Goal: Task Accomplishment & Management: Complete application form

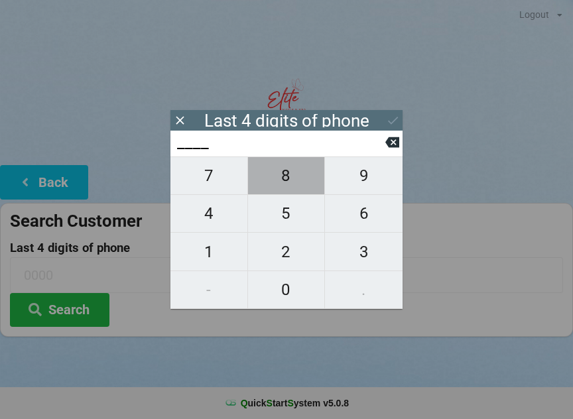
click at [294, 182] on span "8" at bounding box center [286, 176] width 77 height 28
type input "8___"
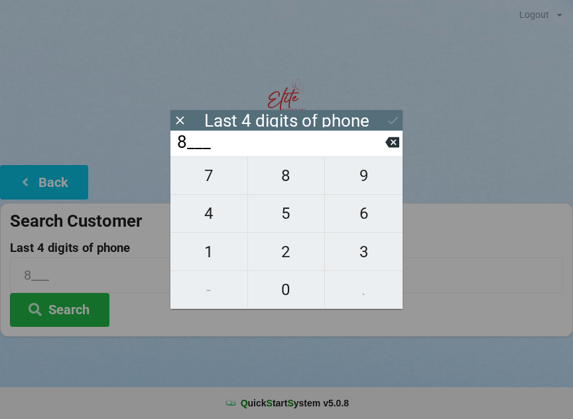
click at [217, 257] on span "1" at bounding box center [208, 252] width 77 height 28
type input "81__"
click at [303, 218] on span "5" at bounding box center [286, 214] width 77 height 28
type input "815_"
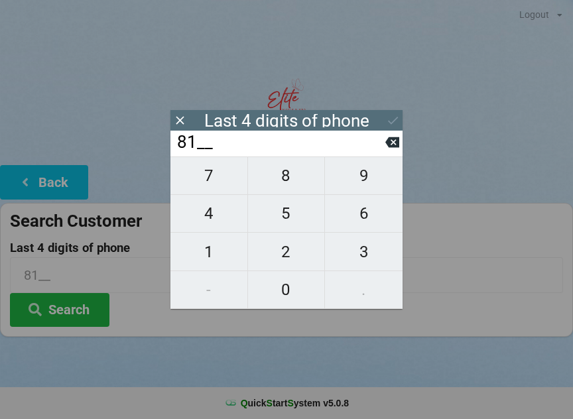
type input "815_"
click at [214, 256] on span "1" at bounding box center [208, 252] width 77 height 28
type input "8151"
click at [84, 313] on button "Search" at bounding box center [59, 310] width 99 height 34
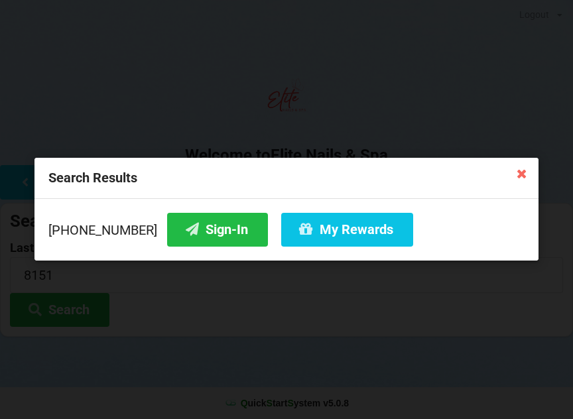
click at [197, 235] on button "Sign-In" at bounding box center [217, 230] width 101 height 34
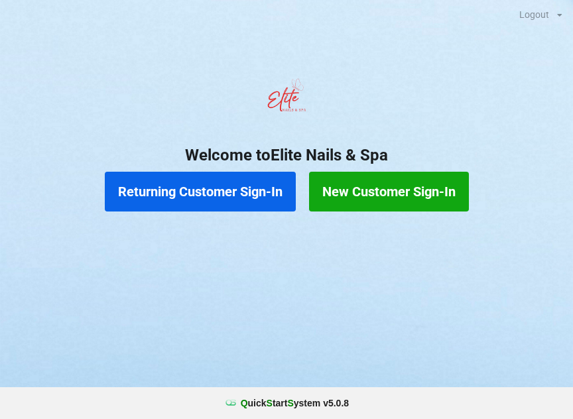
click at [366, 190] on button "New Customer Sign-In" at bounding box center [389, 192] width 160 height 40
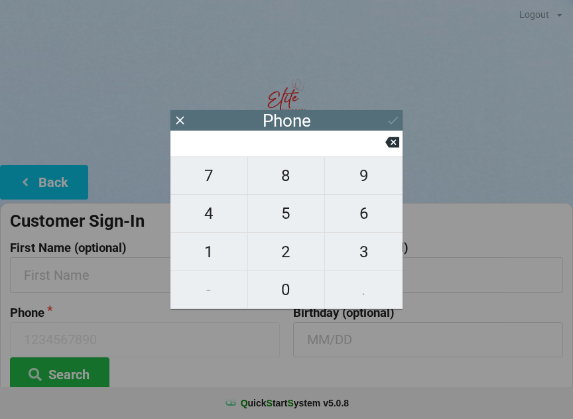
click at [306, 233] on button "5" at bounding box center [287, 214] width 78 height 38
type input "5"
click at [397, 146] on icon at bounding box center [392, 142] width 14 height 11
click at [290, 177] on span "8" at bounding box center [286, 176] width 77 height 28
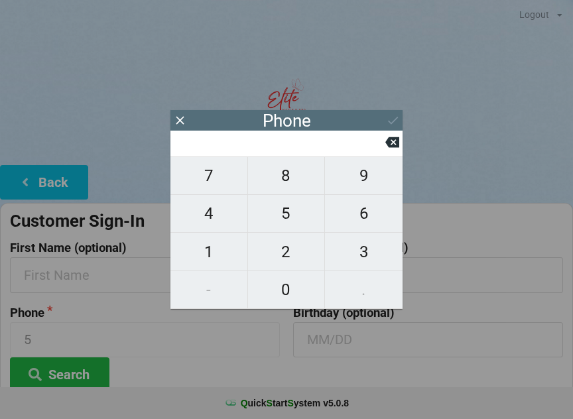
type input "8"
click at [370, 212] on span "6" at bounding box center [364, 214] width 78 height 28
type input "86"
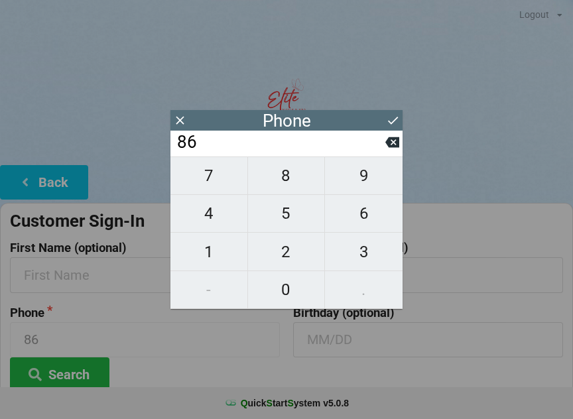
click at [200, 223] on span "4" at bounding box center [208, 214] width 77 height 28
type input "864"
click at [222, 179] on span "7" at bounding box center [208, 176] width 77 height 28
type input "8647"
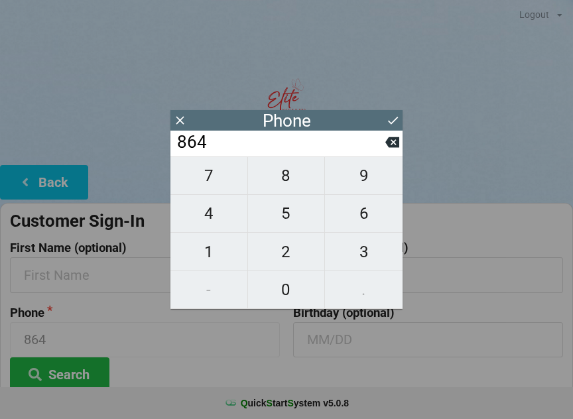
type input "8647"
click at [203, 247] on span "1" at bounding box center [208, 252] width 77 height 28
type input "86471"
click at [296, 295] on span "0" at bounding box center [286, 290] width 77 height 28
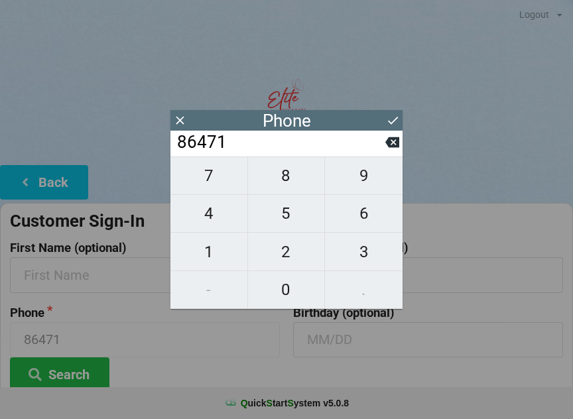
type input "864710"
click at [227, 176] on span "7" at bounding box center [208, 176] width 77 height 28
type input "8647107"
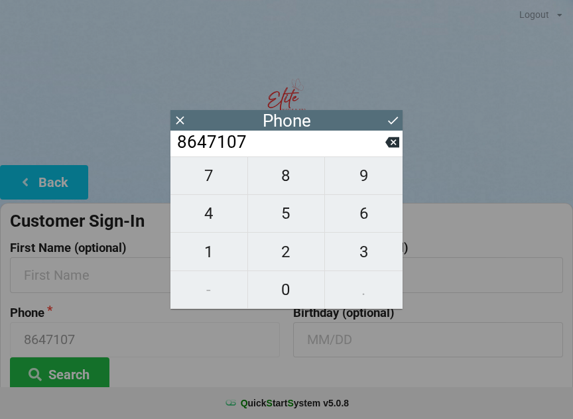
click at [211, 248] on span "1" at bounding box center [208, 252] width 77 height 28
type input "86471071"
click at [269, 260] on span "2" at bounding box center [286, 252] width 77 height 28
type input "864710712"
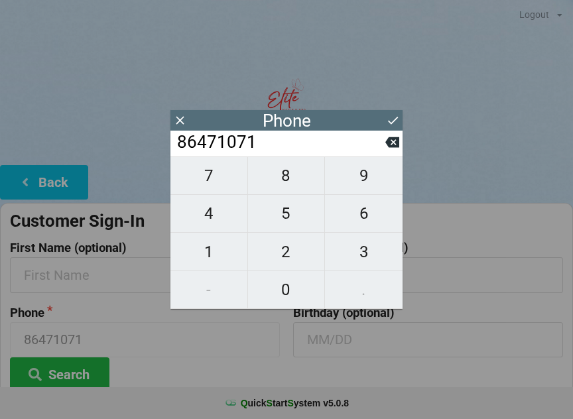
type input "864710712"
click at [326, 255] on span "3" at bounding box center [364, 252] width 78 height 28
type input "8647107123"
click at [394, 121] on icon at bounding box center [393, 121] width 10 height 8
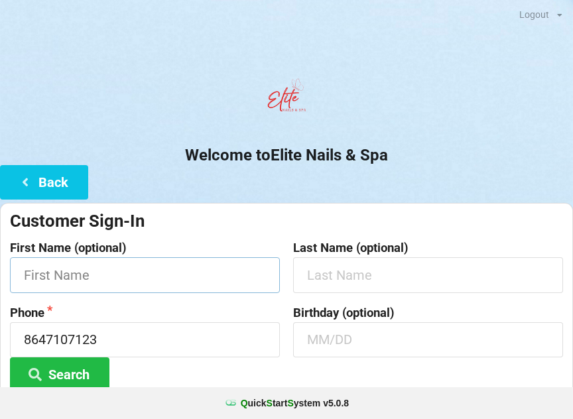
click at [174, 269] on input "text" at bounding box center [145, 274] width 270 height 35
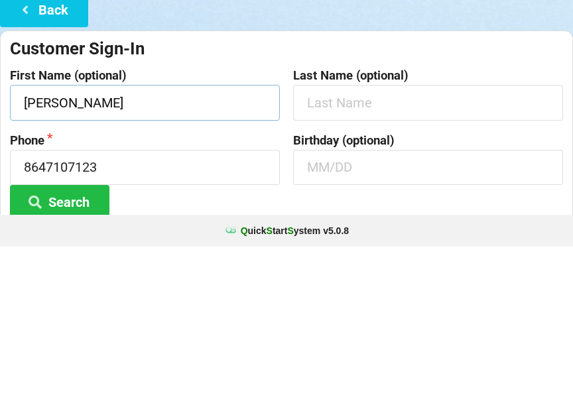
type input "[PERSON_NAME]"
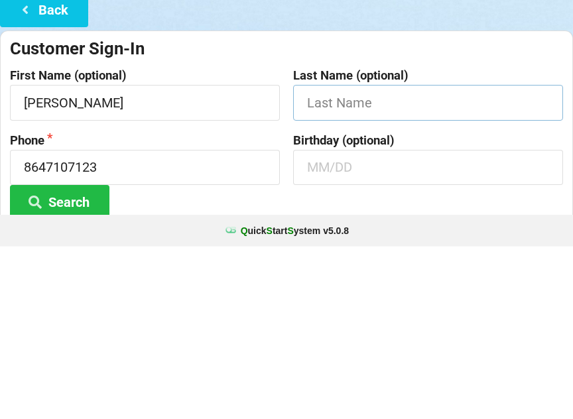
click at [403, 257] on input "text" at bounding box center [428, 274] width 270 height 35
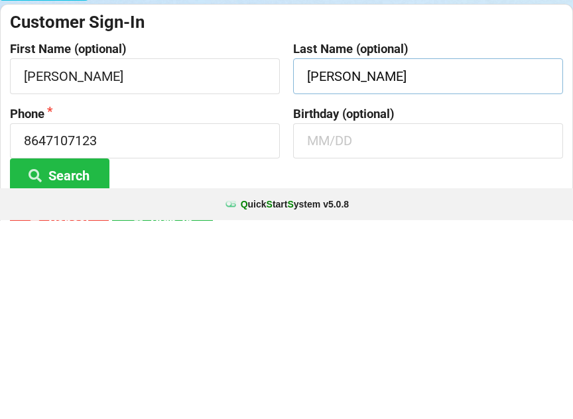
scroll to position [26, 0]
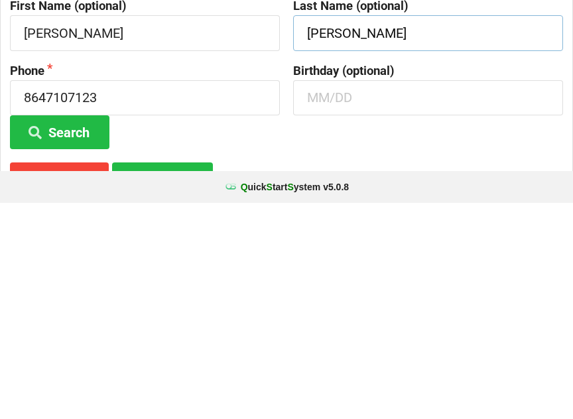
type input "[PERSON_NAME]"
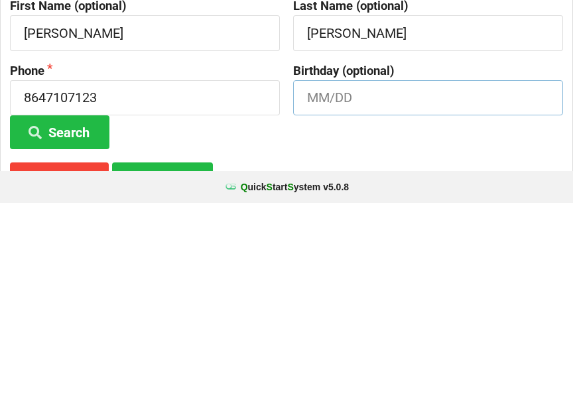
click at [372, 296] on input "text" at bounding box center [428, 313] width 270 height 35
type input "1"
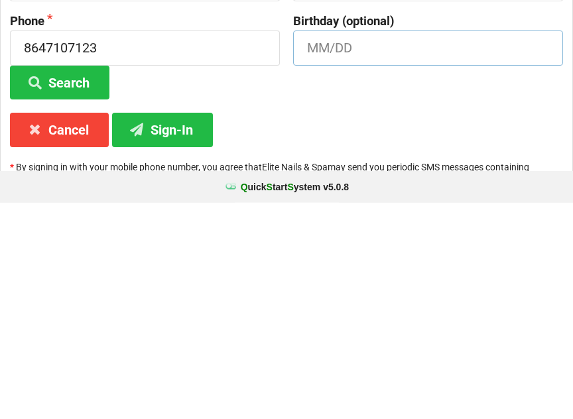
scroll to position [99, 0]
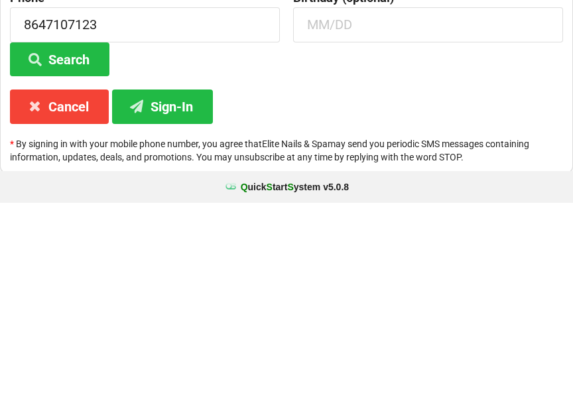
click at [176, 306] on button "Sign-In" at bounding box center [162, 323] width 101 height 34
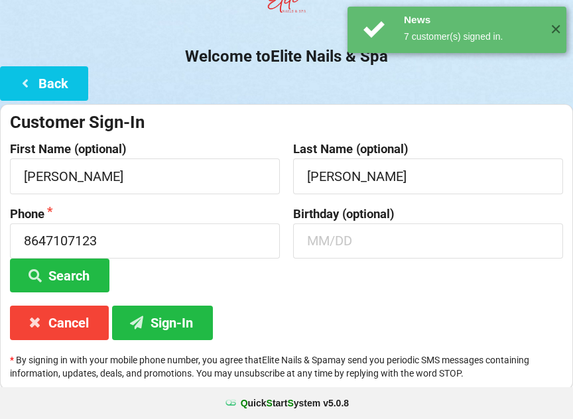
scroll to position [0, 0]
